Goal: Task Accomplishment & Management: Use online tool/utility

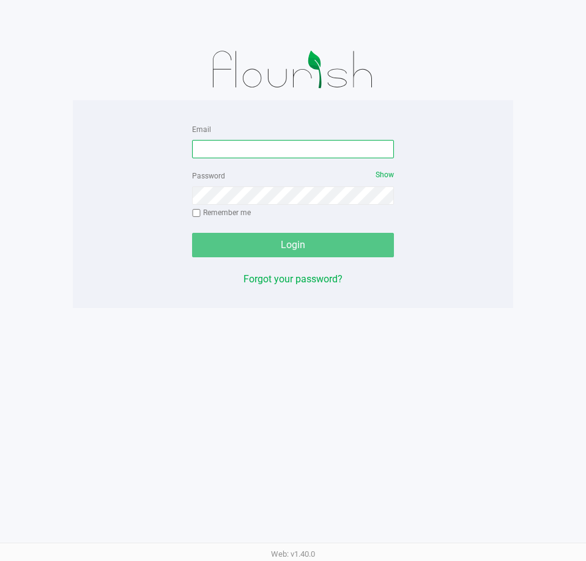
click at [266, 143] on input "Email" at bounding box center [293, 149] width 202 height 18
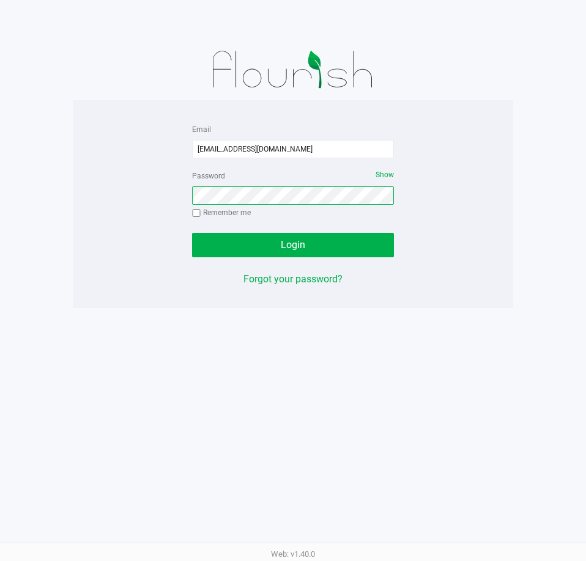
click at [192, 233] on button "Login" at bounding box center [293, 245] width 202 height 24
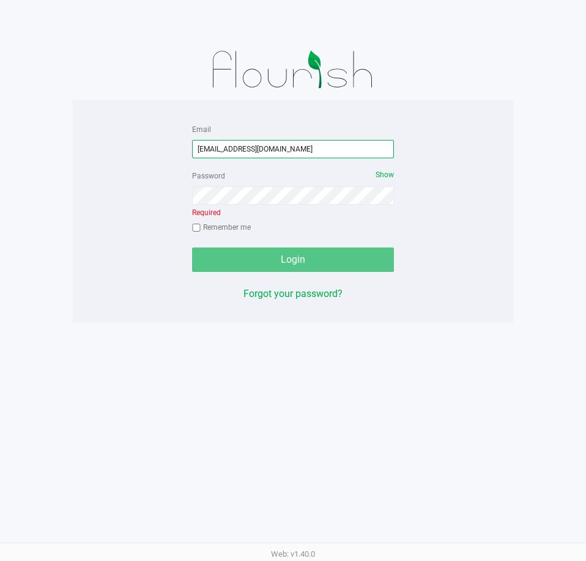
click at [288, 144] on input "[EMAIL_ADDRESS][DOMAIN_NAME]" at bounding box center [293, 149] width 202 height 18
click at [289, 144] on input "[EMAIL_ADDRESS][DOMAIN_NAME]" at bounding box center [293, 149] width 202 height 18
type input "[EMAIL_ADDRESS][DOMAIN_NAME]"
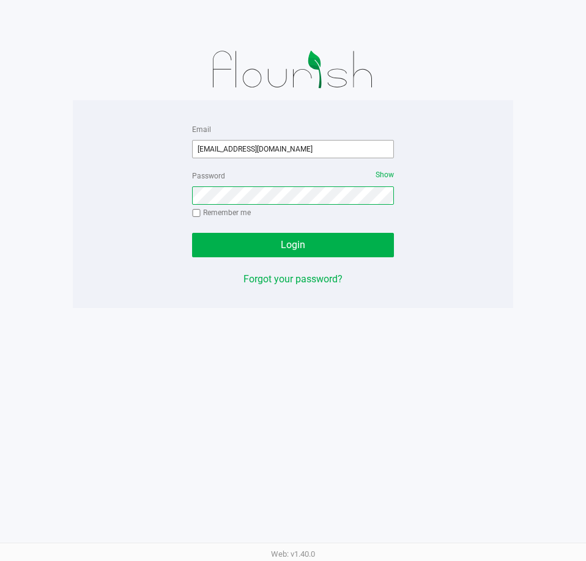
click at [192, 233] on button "Login" at bounding box center [293, 245] width 202 height 24
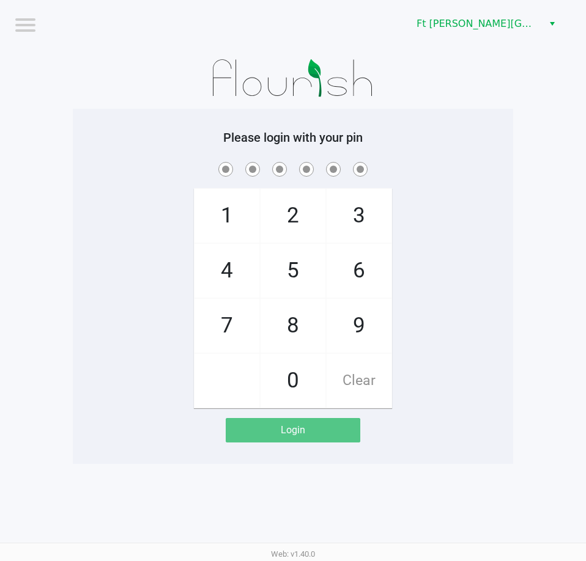
click at [481, 270] on div "1 4 7 2 5 8 0 3 6 9 Clear" at bounding box center [293, 284] width 440 height 249
checkbox input "true"
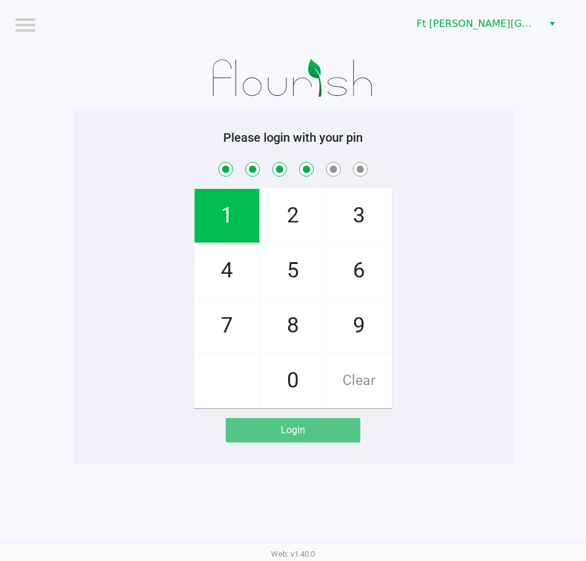
checkbox input "true"
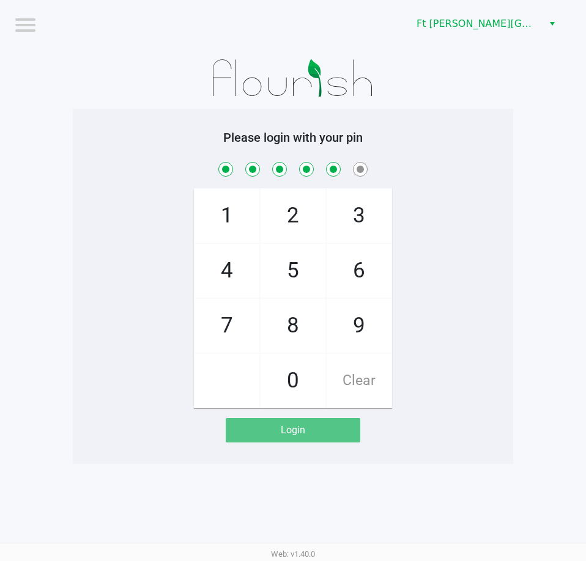
checkbox input "true"
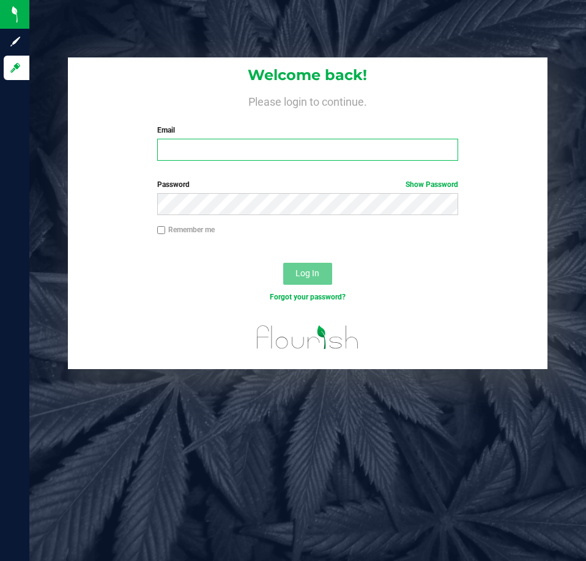
click at [270, 150] on input "Email" at bounding box center [307, 150] width 301 height 22
type input "[EMAIL_ADDRESS][DOMAIN_NAME]"
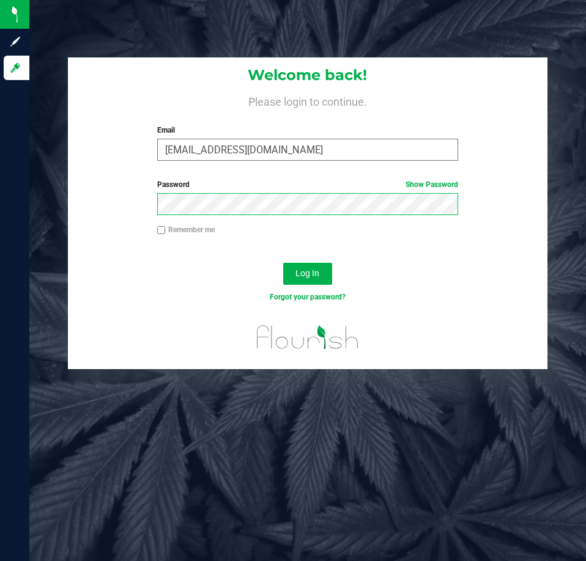
click at [283, 263] on button "Log In" at bounding box center [307, 274] width 49 height 22
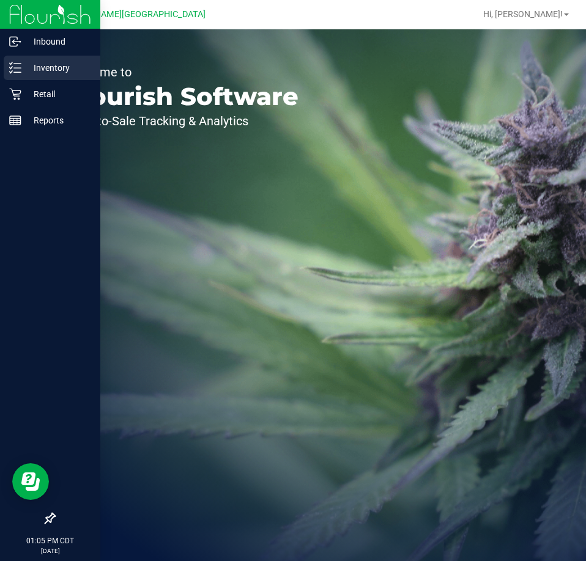
click at [21, 76] on div "Inventory" at bounding box center [52, 68] width 97 height 24
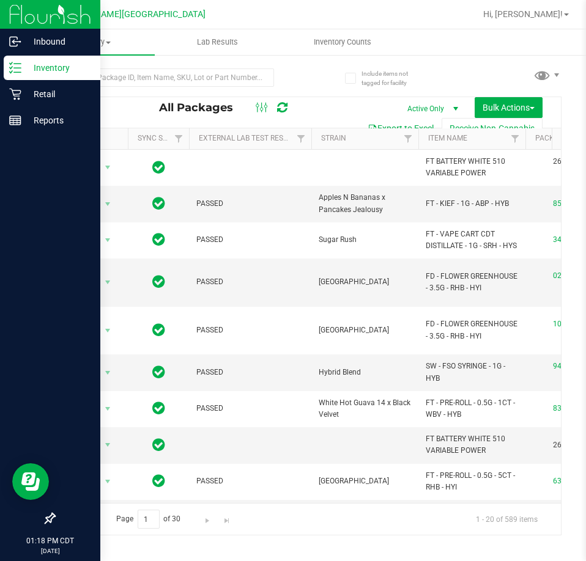
click at [44, 78] on div "Inventory" at bounding box center [52, 68] width 97 height 24
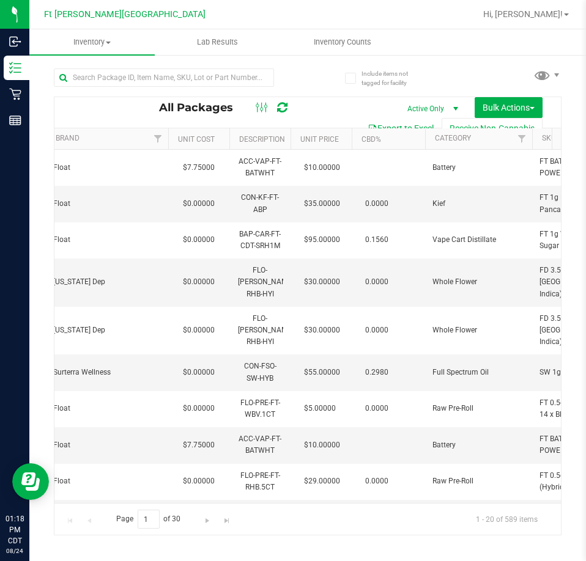
drag, startPoint x: 311, startPoint y: 504, endPoint x: 319, endPoint y: 507, distance: 8.9
click at [319, 507] on div "Page 1 of 30 1 - 20 of 589 items" at bounding box center [307, 519] width 506 height 32
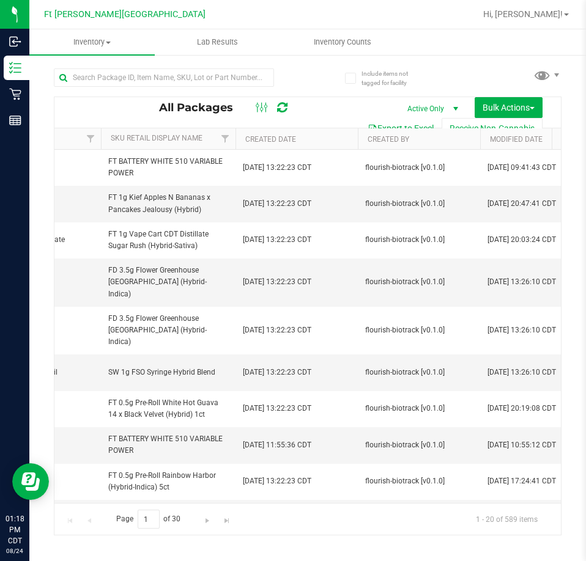
scroll to position [0, 1799]
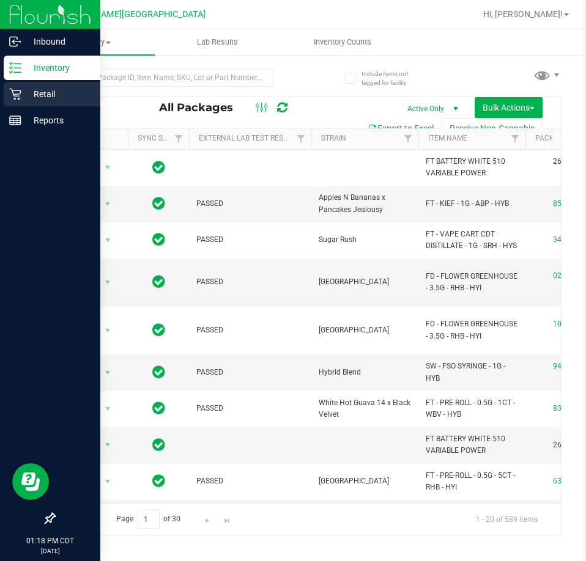
click at [18, 89] on icon at bounding box center [15, 94] width 12 height 12
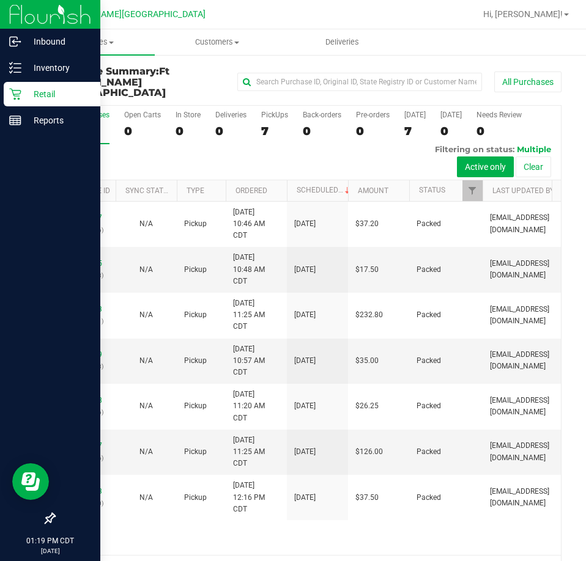
click at [10, 97] on icon at bounding box center [15, 94] width 12 height 12
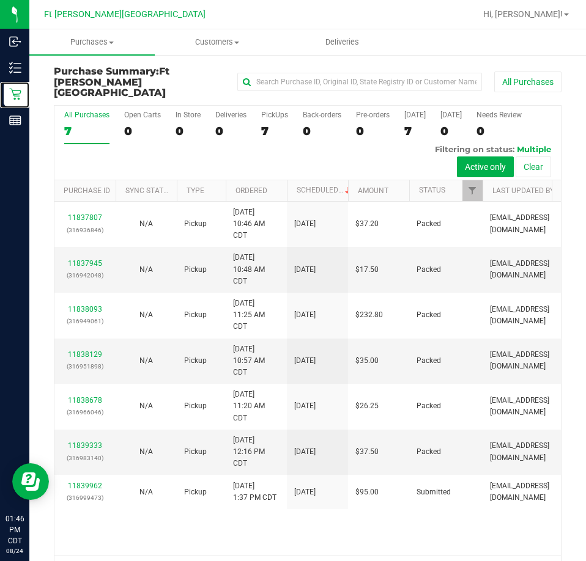
scroll to position [28, 0]
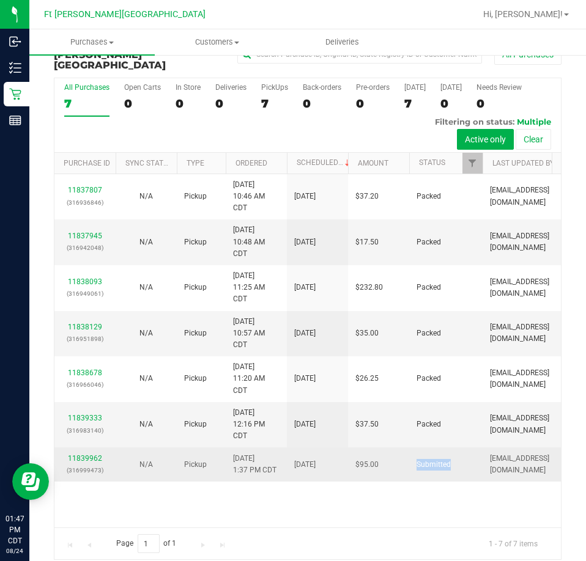
drag, startPoint x: 417, startPoint y: 454, endPoint x: 457, endPoint y: 456, distance: 39.8
click at [457, 456] on td "Submitted" at bounding box center [445, 464] width 73 height 34
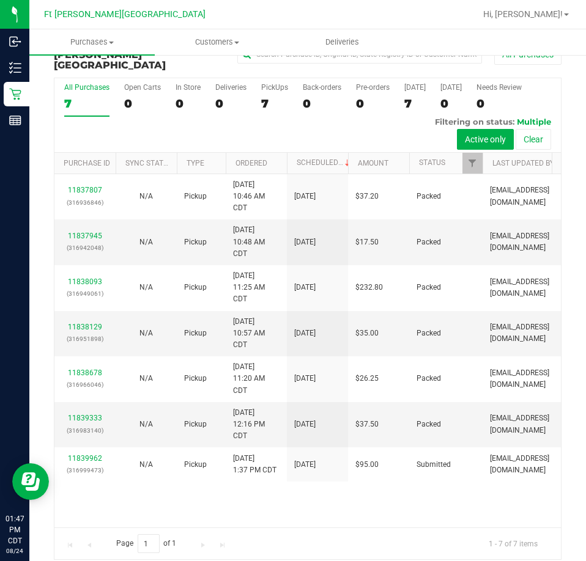
click at [445, 472] on div "11837807 (316936846) N/A Pickup [DATE] 10:46 AM CDT 8/24/2025 $37.20 Packed [EM…" at bounding box center [307, 350] width 506 height 353
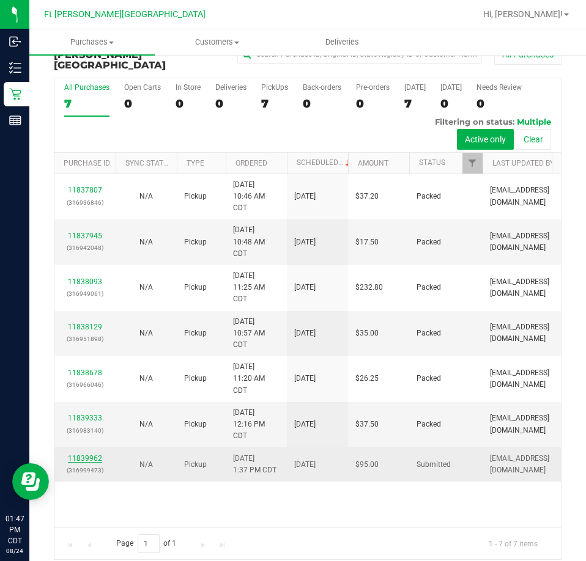
click at [93, 454] on link "11839962" at bounding box center [85, 458] width 34 height 9
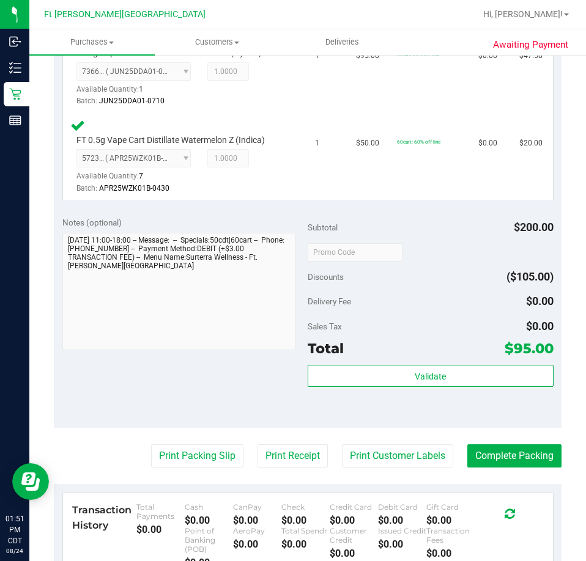
scroll to position [455, 0]
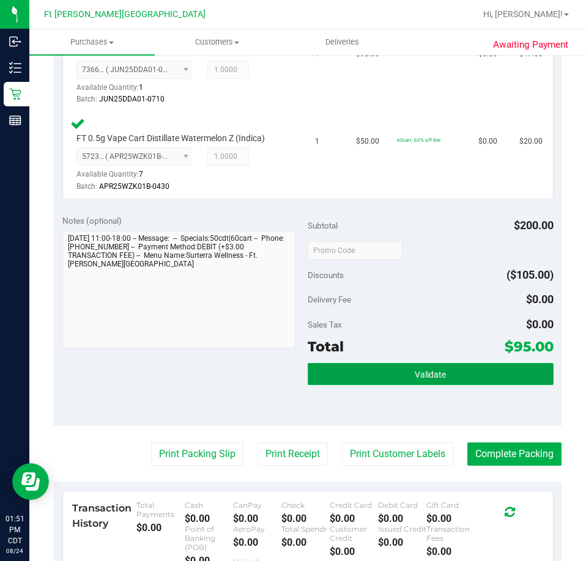
click at [341, 383] on button "Validate" at bounding box center [430, 374] width 246 height 22
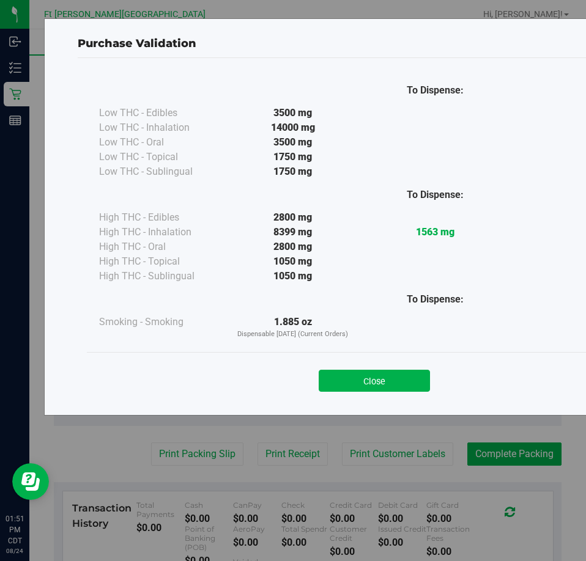
drag, startPoint x: 262, startPoint y: 210, endPoint x: 309, endPoint y: 220, distance: 47.6
click at [309, 220] on div "To Dispense: High THC - Edibles 2800 mg 1563 mg" at bounding box center [374, 231] width 550 height 105
click at [309, 220] on div "2800 mg" at bounding box center [292, 217] width 142 height 15
drag, startPoint x: 270, startPoint y: 108, endPoint x: 313, endPoint y: 333, distance: 229.1
click at [313, 333] on div "To Dispense: Low THC - Edibles 3500 mg" at bounding box center [374, 207] width 550 height 265
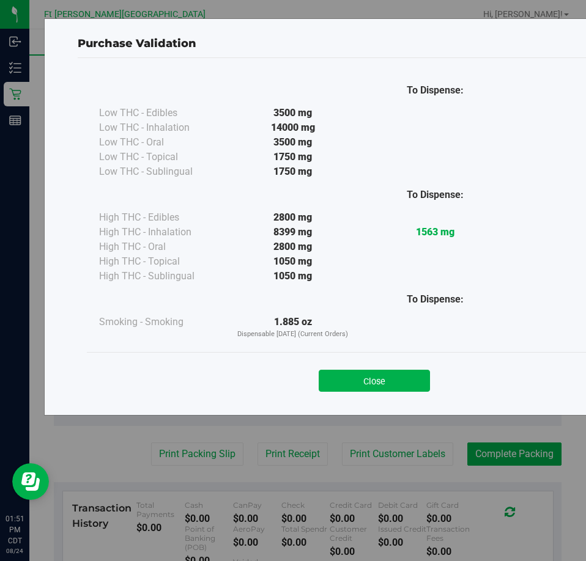
drag, startPoint x: 459, startPoint y: 193, endPoint x: 449, endPoint y: 203, distance: 14.3
click at [458, 193] on div "To Dispense:" at bounding box center [435, 195] width 142 height 15
click at [434, 233] on strong "1563 mg" at bounding box center [435, 232] width 39 height 12
click at [414, 237] on div "1563 mg" at bounding box center [435, 232] width 142 height 15
click at [420, 236] on strong "1563 mg" at bounding box center [435, 232] width 39 height 12
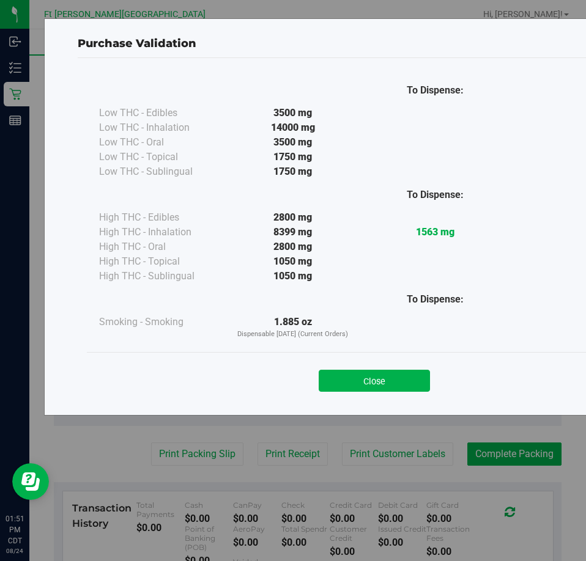
click at [451, 235] on strong "1563 mg" at bounding box center [435, 232] width 39 height 12
click at [277, 238] on div "8399 mg" at bounding box center [292, 232] width 142 height 15
click at [437, 239] on div "1563 mg" at bounding box center [435, 232] width 142 height 15
drag, startPoint x: 70, startPoint y: 44, endPoint x: 489, endPoint y: 89, distance: 421.7
click at [489, 89] on div "Purchase Validation To Dispense: Low THC - Edibles 3500 mg" at bounding box center [374, 216] width 660 height 397
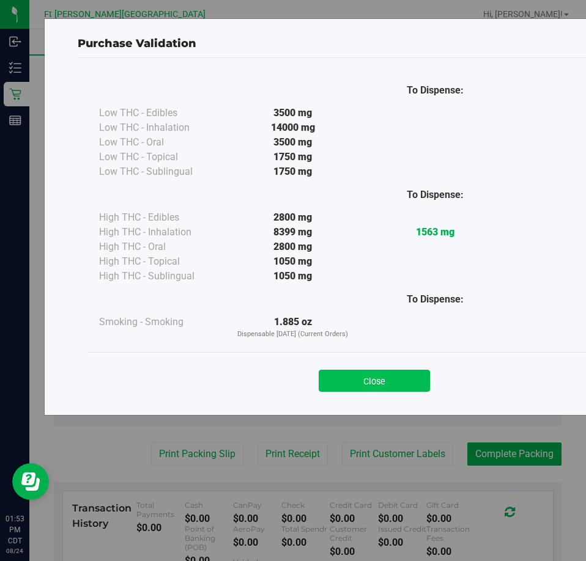
click at [400, 378] on button "Close" at bounding box center [374, 381] width 111 height 22
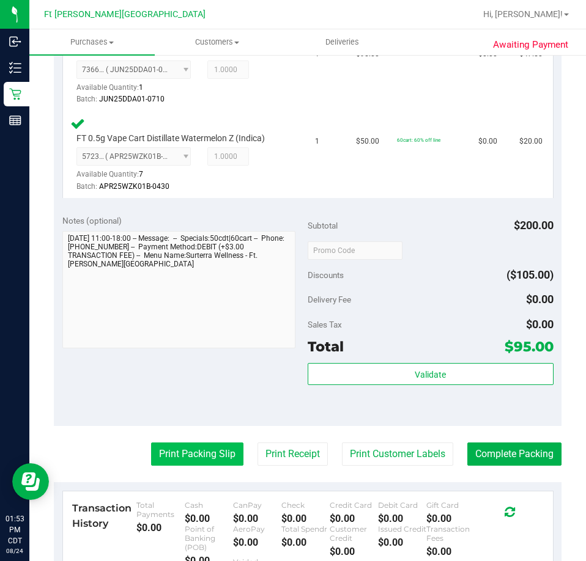
click at [169, 466] on button "Print Packing Slip" at bounding box center [197, 454] width 92 height 23
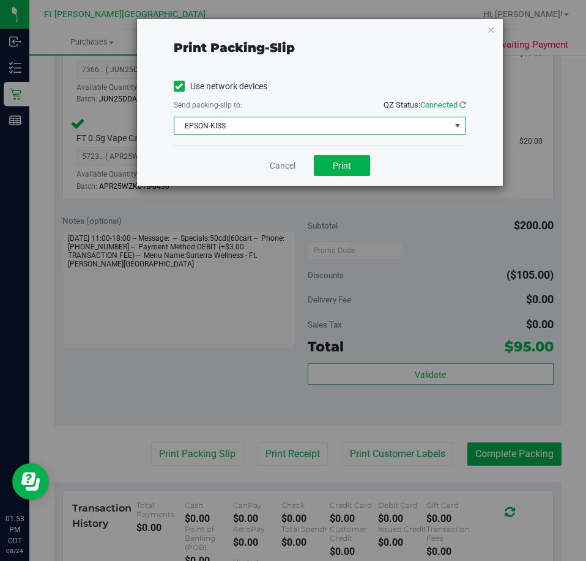
click at [319, 131] on span "EPSON-KISS" at bounding box center [312, 125] width 276 height 17
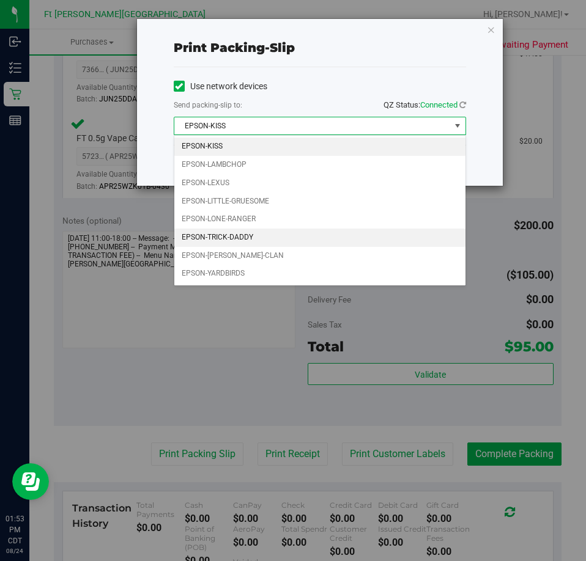
click at [298, 234] on li "EPSON-TRICK-DADDY" at bounding box center [319, 238] width 291 height 18
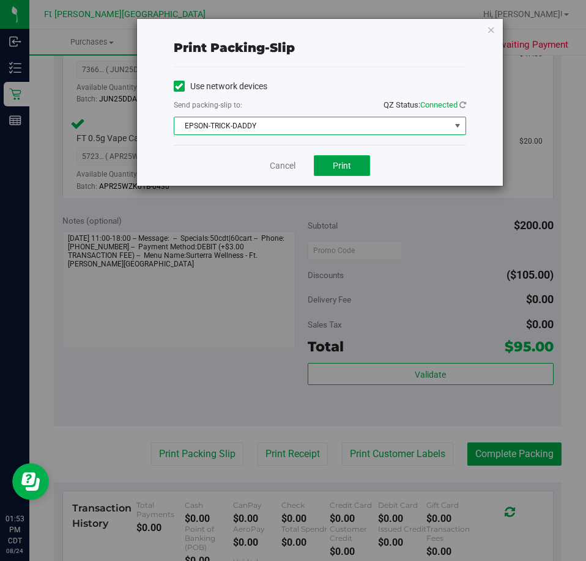
click at [358, 163] on button "Print" at bounding box center [342, 165] width 56 height 21
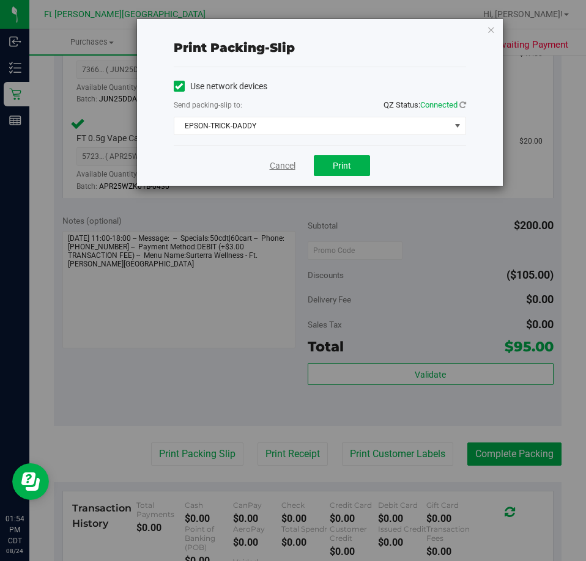
click at [281, 171] on link "Cancel" at bounding box center [283, 166] width 26 height 13
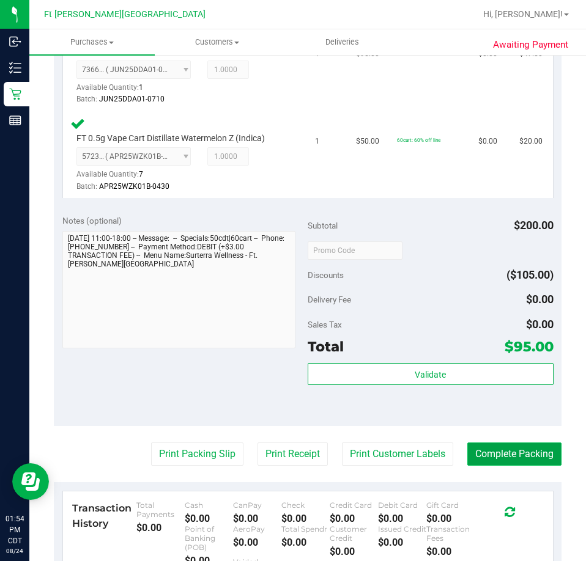
click at [529, 464] on button "Complete Packing" at bounding box center [514, 454] width 94 height 23
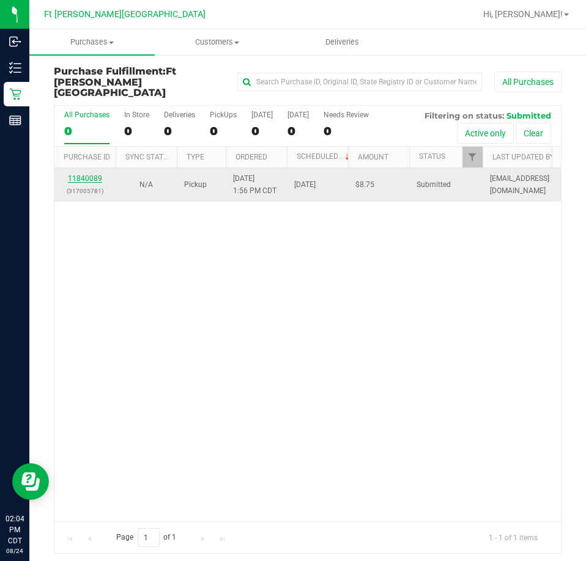
click at [94, 174] on link "11840089" at bounding box center [85, 178] width 34 height 9
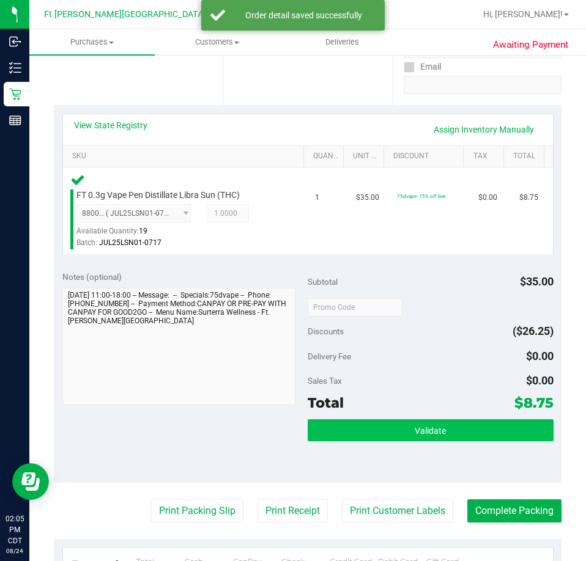
scroll to position [306, 0]
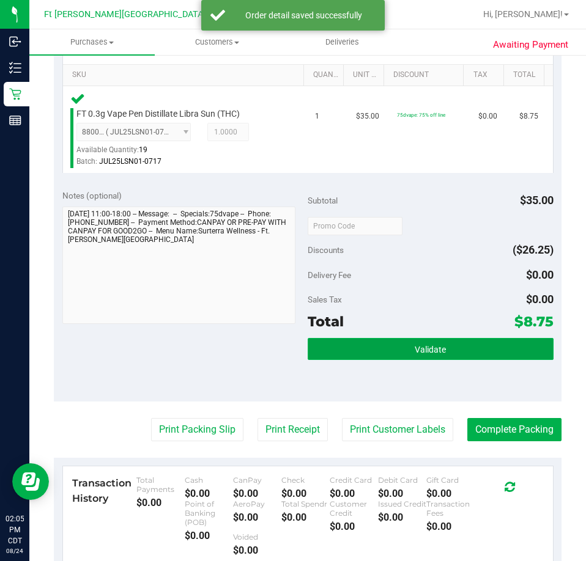
click at [392, 344] on button "Validate" at bounding box center [430, 349] width 246 height 22
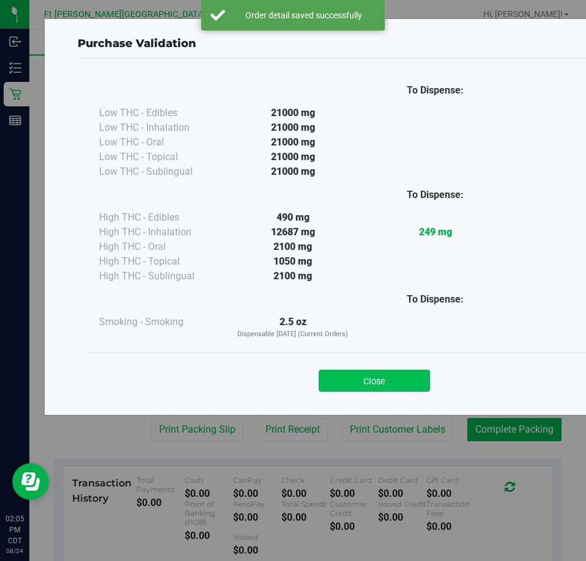
click at [368, 380] on button "Close" at bounding box center [374, 381] width 111 height 22
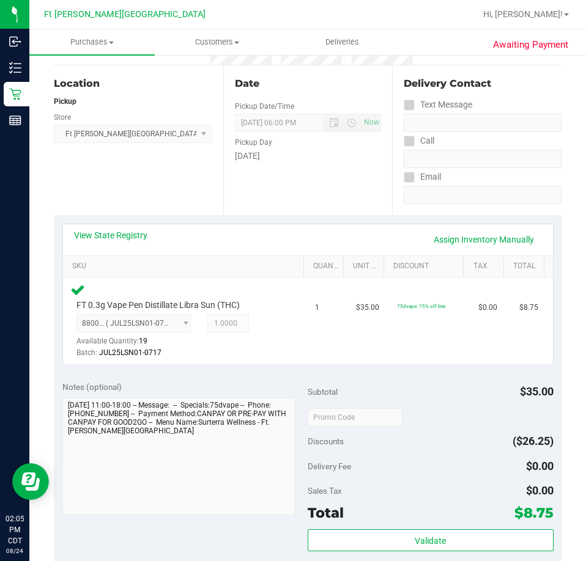
scroll to position [245, 0]
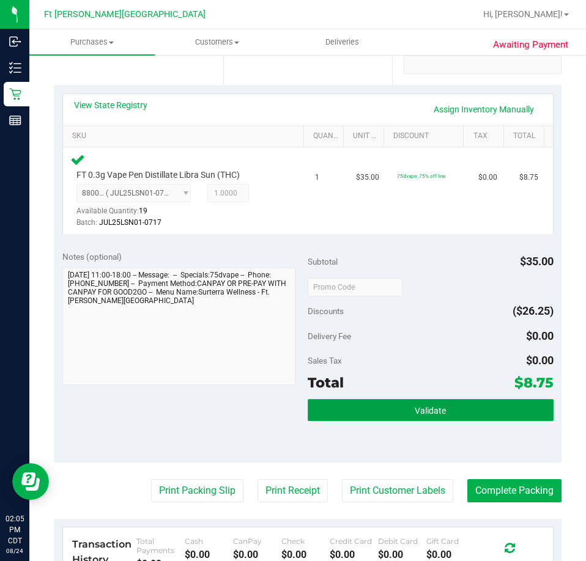
click at [439, 409] on button "Validate" at bounding box center [430, 410] width 246 height 22
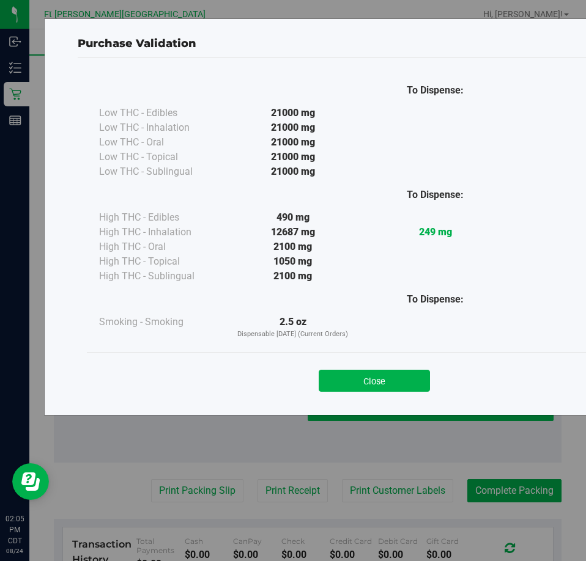
click at [439, 409] on div "Purchase Validation To Dispense: Low THC - Edibles 21000 mg" at bounding box center [297, 280] width 595 height 561
click at [439, 409] on div "Purchase Validation To Dispense: Low THC - Edibles 21000 mg" at bounding box center [374, 216] width 660 height 397
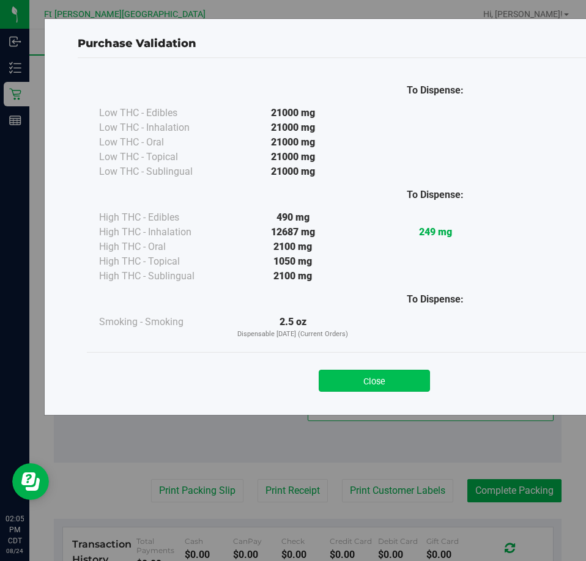
click at [386, 377] on button "Close" at bounding box center [374, 381] width 111 height 22
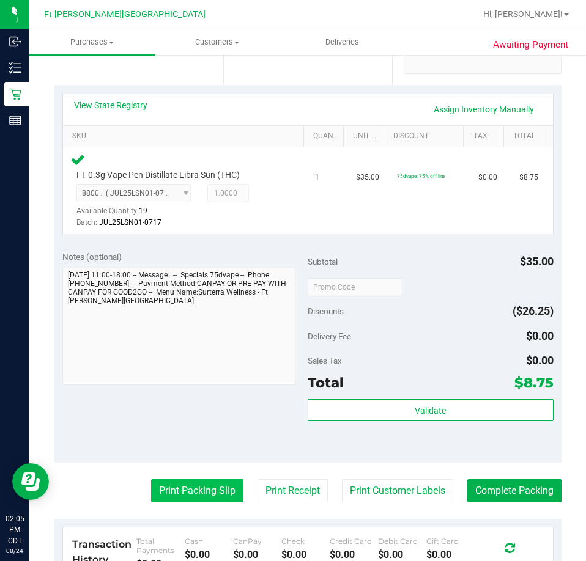
click at [216, 498] on button "Print Packing Slip" at bounding box center [197, 490] width 92 height 23
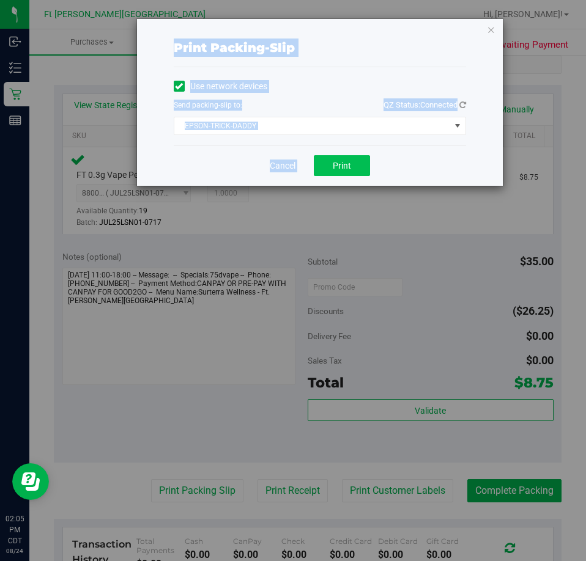
click at [342, 157] on button "Print" at bounding box center [342, 165] width 56 height 21
click at [418, 171] on div "Cancel Print" at bounding box center [320, 165] width 292 height 41
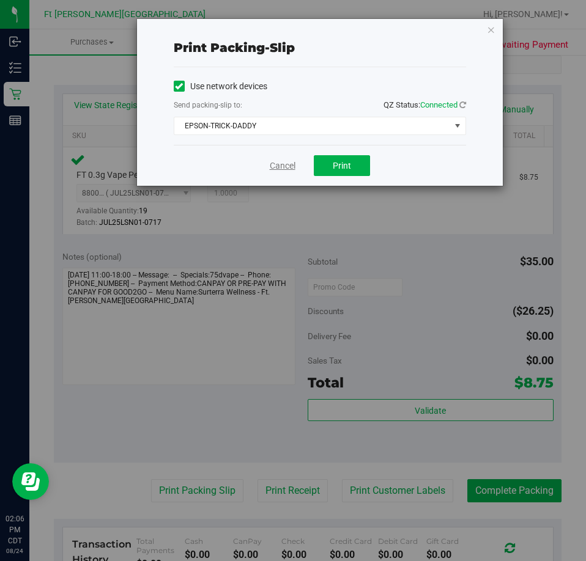
click at [278, 164] on link "Cancel" at bounding box center [283, 166] width 26 height 13
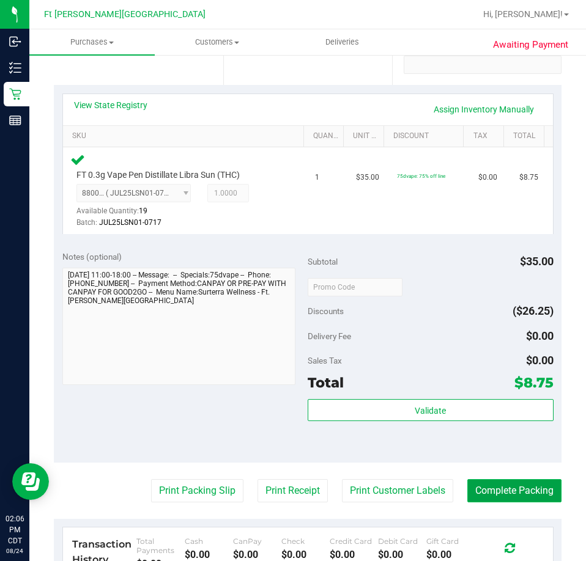
click at [520, 489] on button "Complete Packing" at bounding box center [514, 490] width 94 height 23
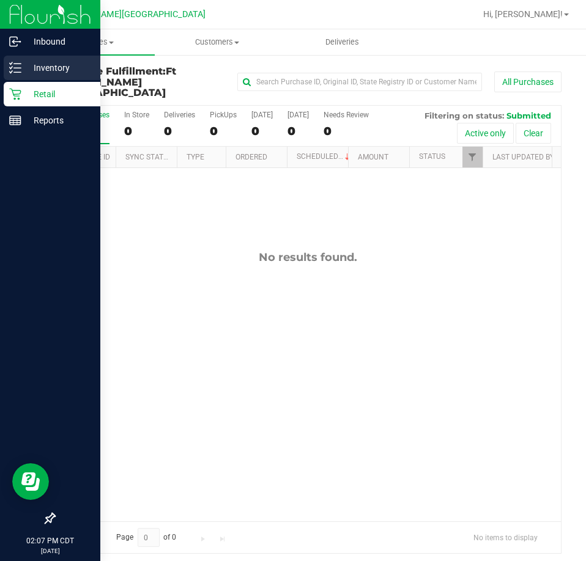
click at [29, 67] on p "Inventory" at bounding box center [57, 68] width 73 height 15
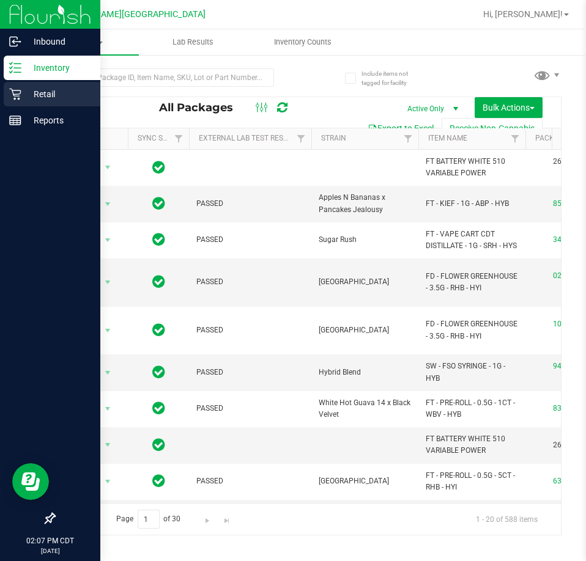
click at [16, 92] on icon at bounding box center [15, 94] width 12 height 12
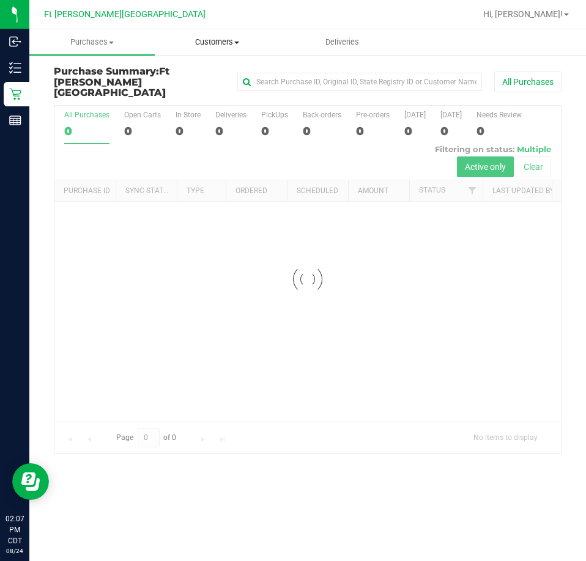
click at [227, 42] on span "Customers" at bounding box center [217, 42] width 124 height 11
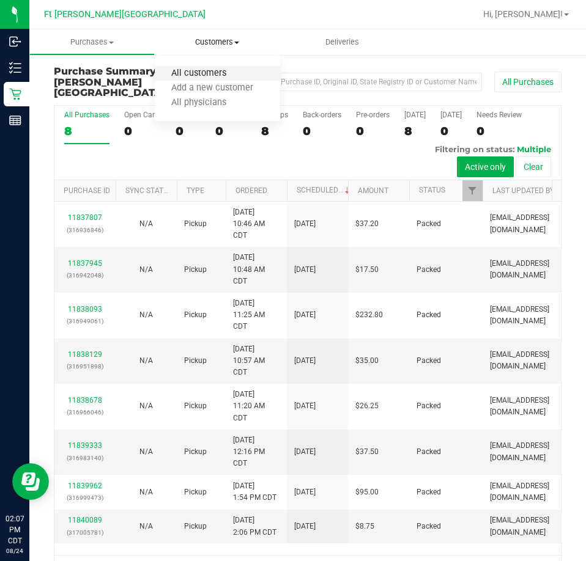
click at [217, 73] on span "All customers" at bounding box center [199, 73] width 88 height 10
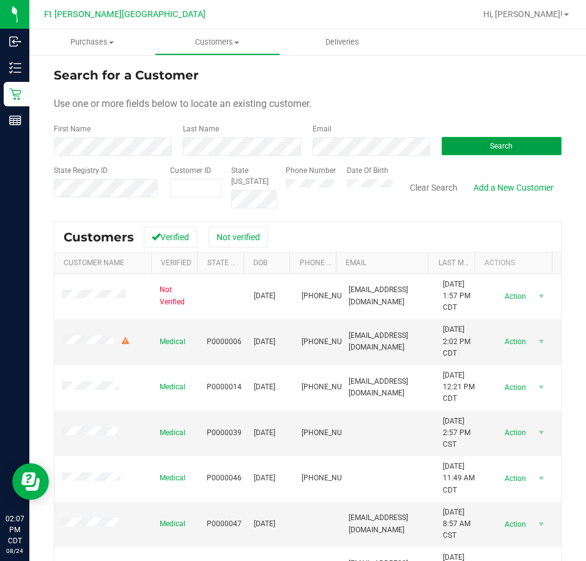
click at [481, 142] on button "Search" at bounding box center [501, 146] width 120 height 18
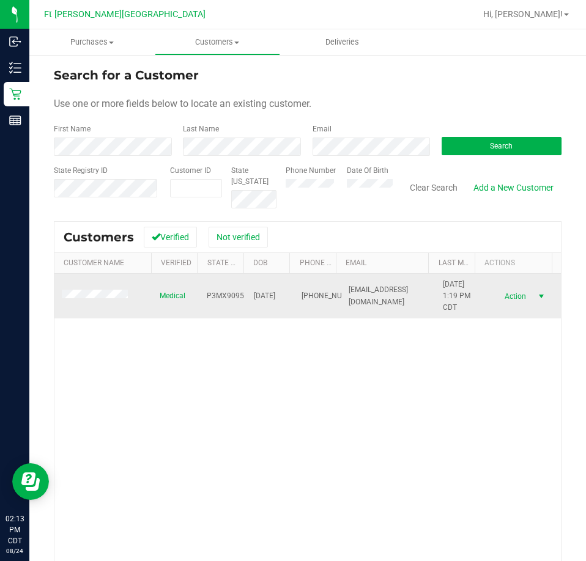
click at [536, 298] on span "select" at bounding box center [541, 297] width 10 height 10
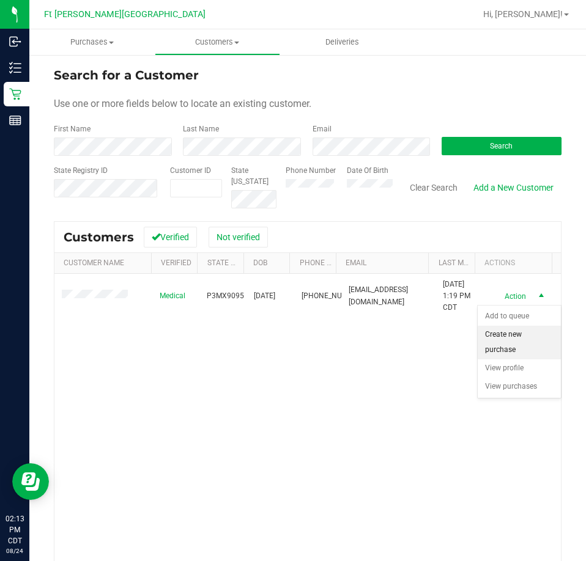
click at [510, 352] on li "Create new purchase" at bounding box center [518, 343] width 83 height 34
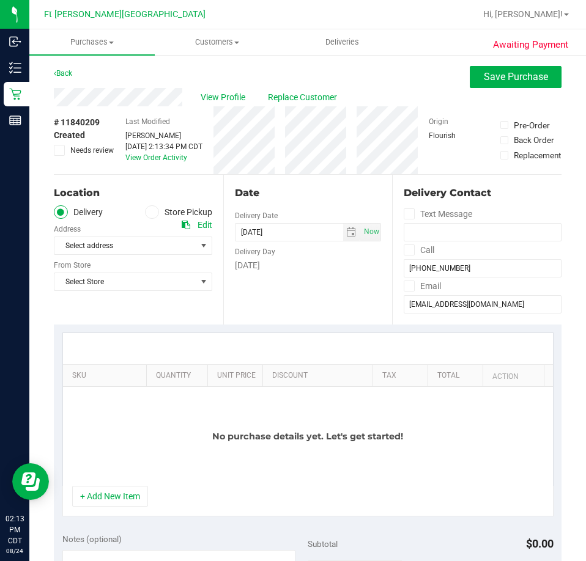
click at [148, 212] on icon at bounding box center [151, 212] width 7 height 0
click at [0, 0] on input "Store Pickup" at bounding box center [0, 0] width 0 height 0
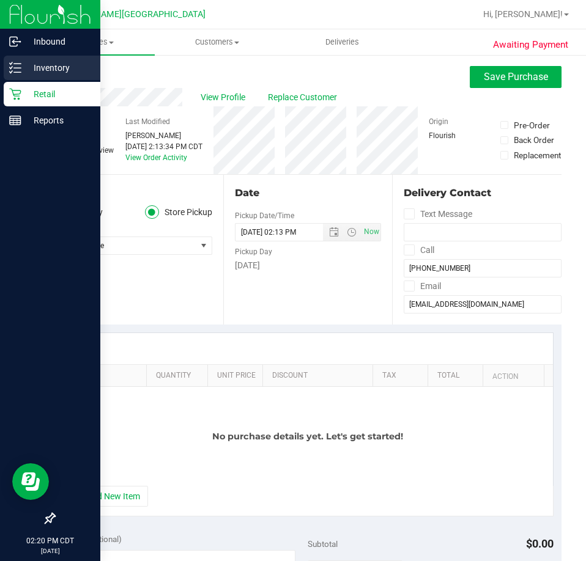
click at [21, 63] on icon at bounding box center [15, 68] width 12 height 12
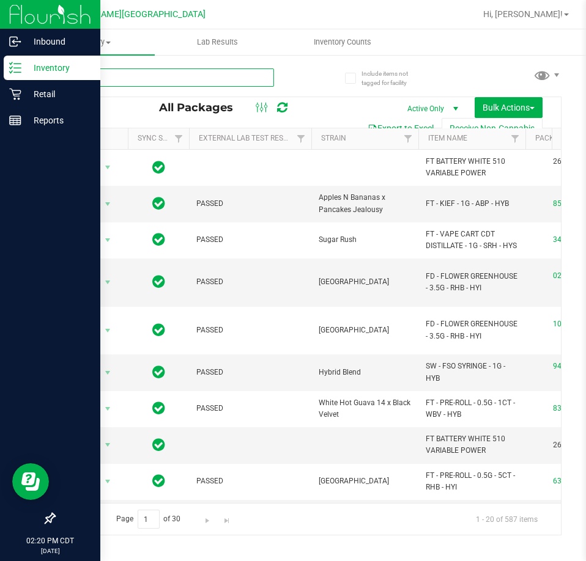
click at [148, 72] on input "text" at bounding box center [164, 77] width 220 height 18
type input "ckz"
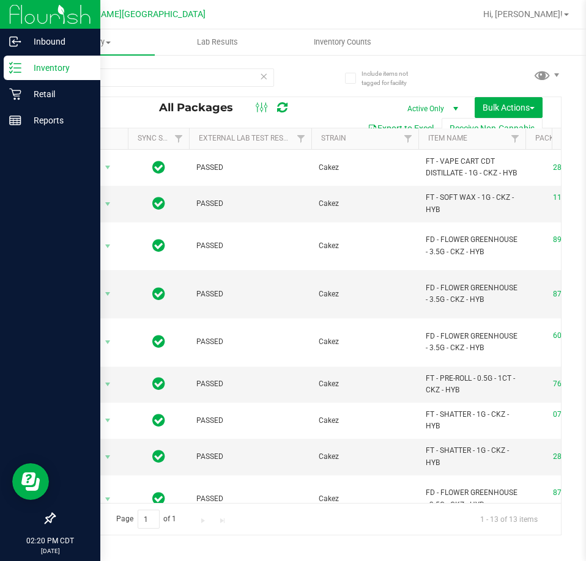
click at [121, 523] on td "Action Action Create package Edit attributes Global inventory Locate package Lo…" at bounding box center [90, 546] width 73 height 46
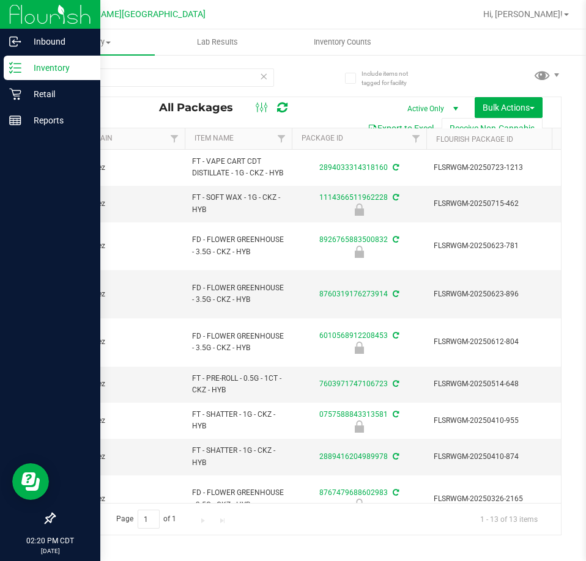
scroll to position [0, 245]
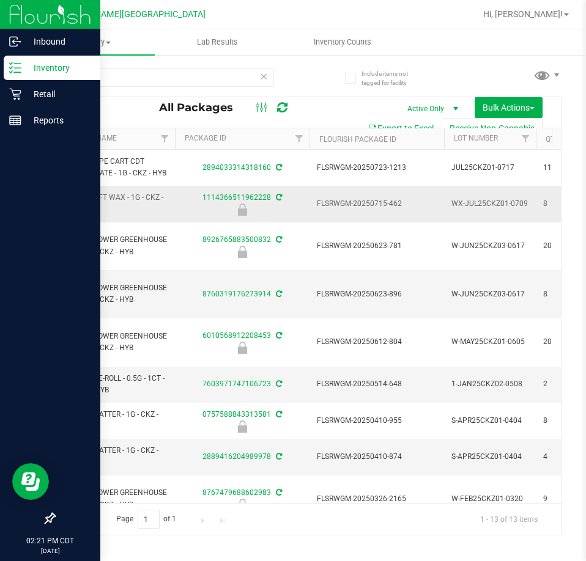
drag, startPoint x: 367, startPoint y: 215, endPoint x: 147, endPoint y: 220, distance: 220.1
click at [147, 215] on span "FT - SOFT WAX - 1G - CKZ - HYB" at bounding box center [121, 203] width 92 height 23
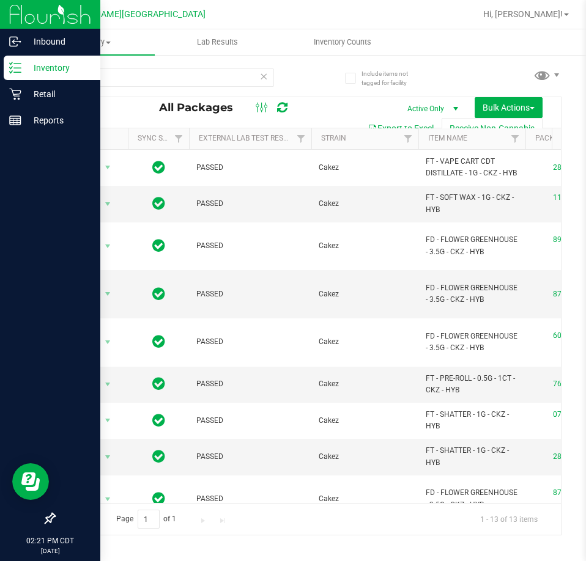
drag, startPoint x: 128, startPoint y: 498, endPoint x: 35, endPoint y: 14, distance: 492.9
click at [92, 213] on span "Action" at bounding box center [83, 204] width 33 height 17
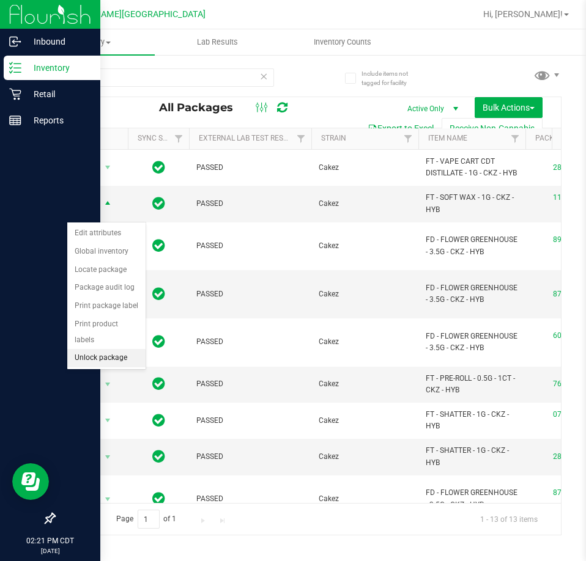
click at [101, 349] on li "Unlock package" at bounding box center [106, 358] width 78 height 18
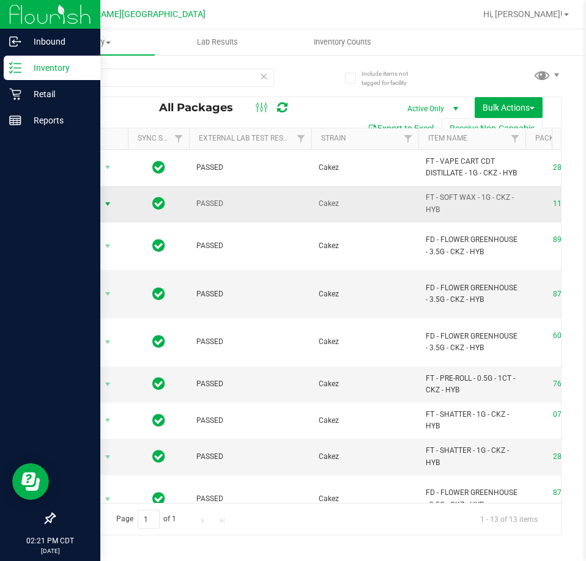
click at [99, 213] on span "Action" at bounding box center [83, 204] width 33 height 17
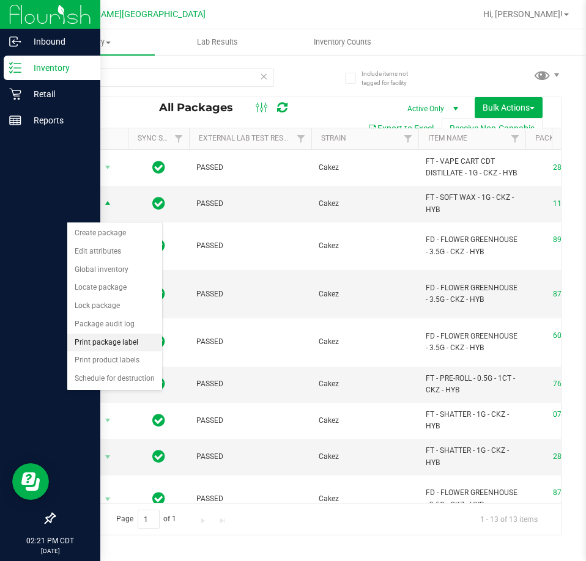
click at [136, 342] on li "Print package label" at bounding box center [114, 343] width 95 height 18
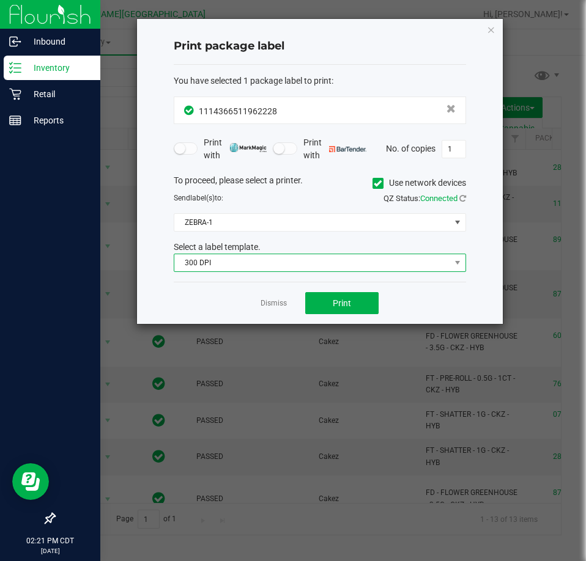
click at [296, 267] on span "300 DPI" at bounding box center [312, 262] width 276 height 17
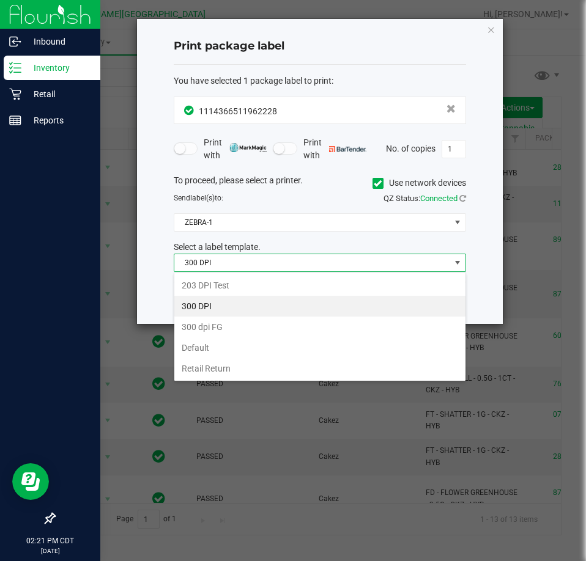
click at [285, 282] on li "203 DPI Test" at bounding box center [319, 285] width 291 height 21
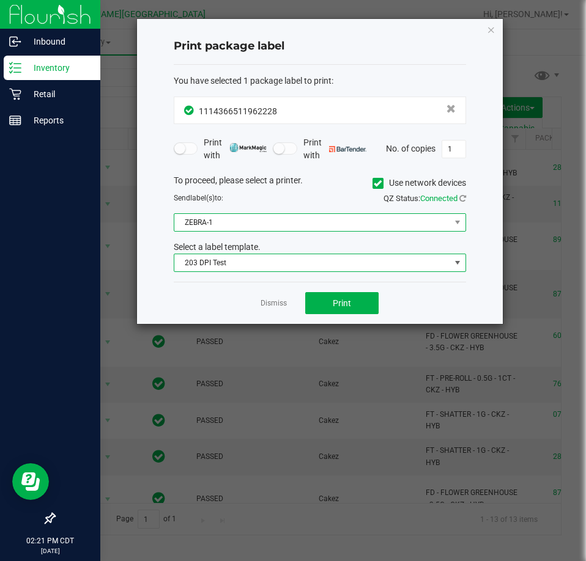
click at [268, 226] on span "ZEBRA-1" at bounding box center [312, 222] width 276 height 17
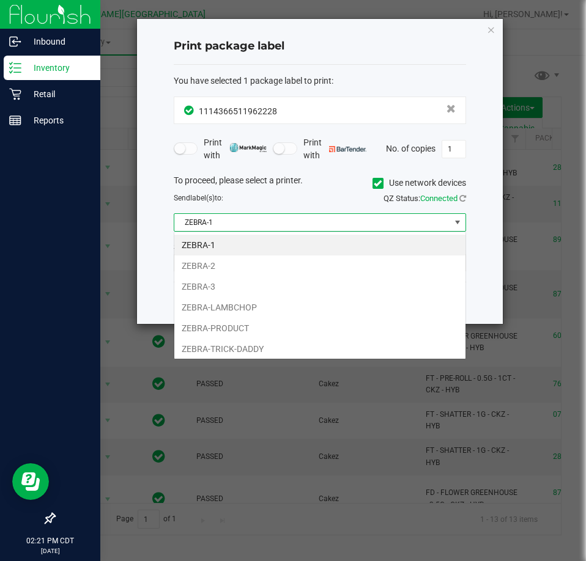
scroll to position [61115, 60841]
click at [267, 344] on li "ZEBRA-TRICK-DADDY" at bounding box center [319, 349] width 291 height 21
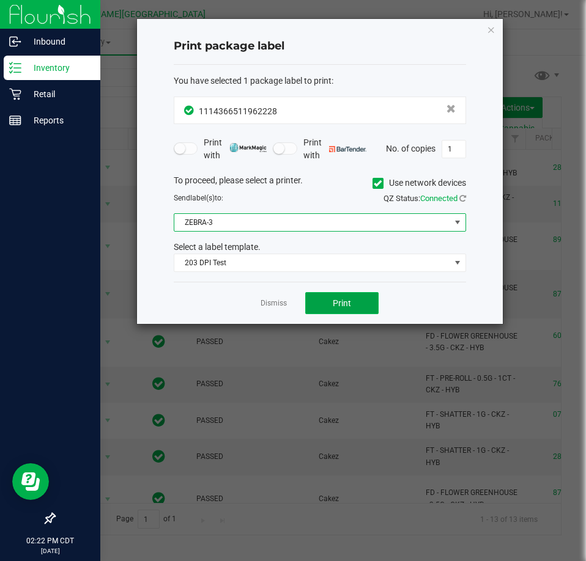
click at [344, 302] on span "Print" at bounding box center [342, 303] width 18 height 10
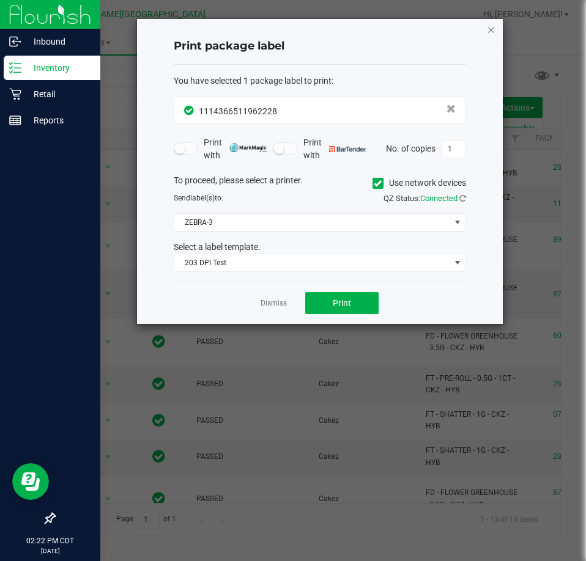
click at [488, 28] on icon "button" at bounding box center [491, 29] width 9 height 15
